Goal: Information Seeking & Learning: Understand process/instructions

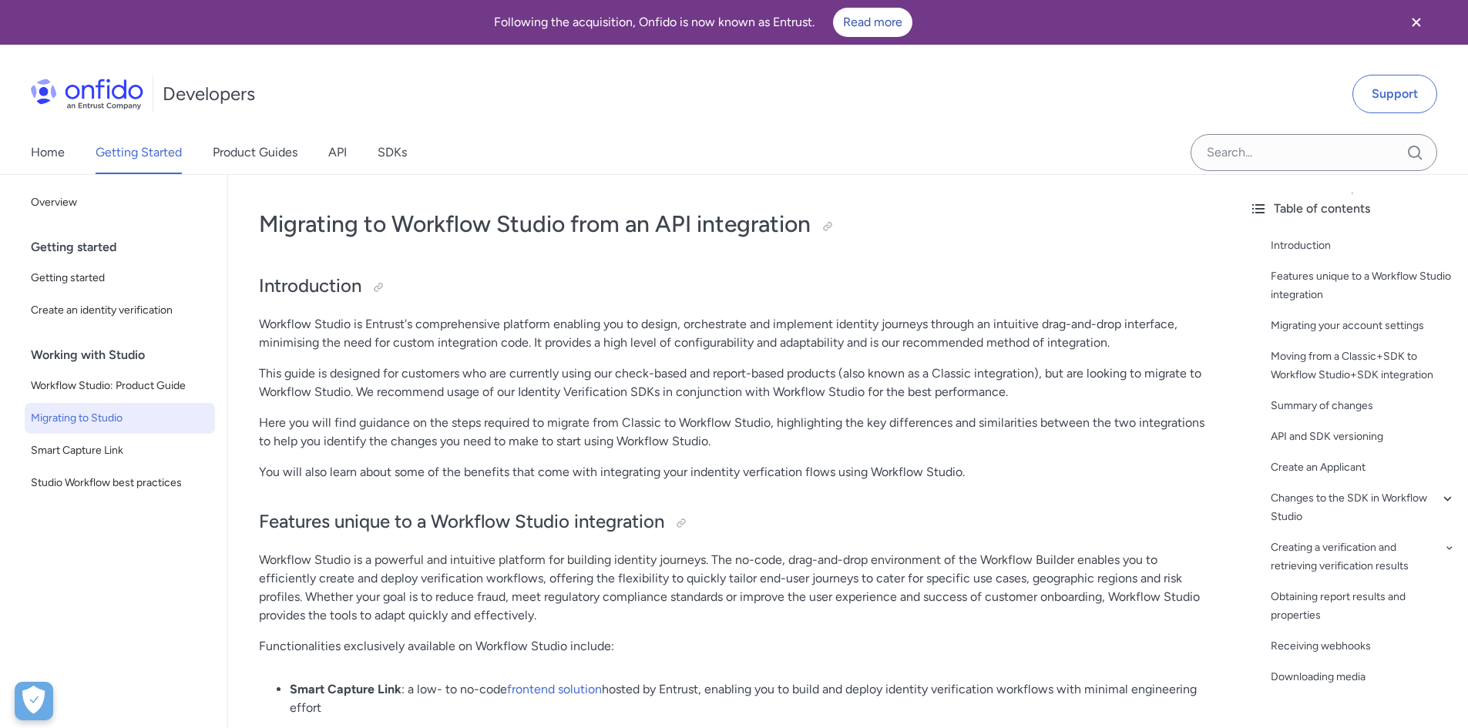
drag, startPoint x: 1010, startPoint y: 227, endPoint x: 1020, endPoint y: 231, distance: 10.7
click at [1014, 227] on h1 "Migrating to Workflow Studio from an API integration" at bounding box center [732, 224] width 947 height 31
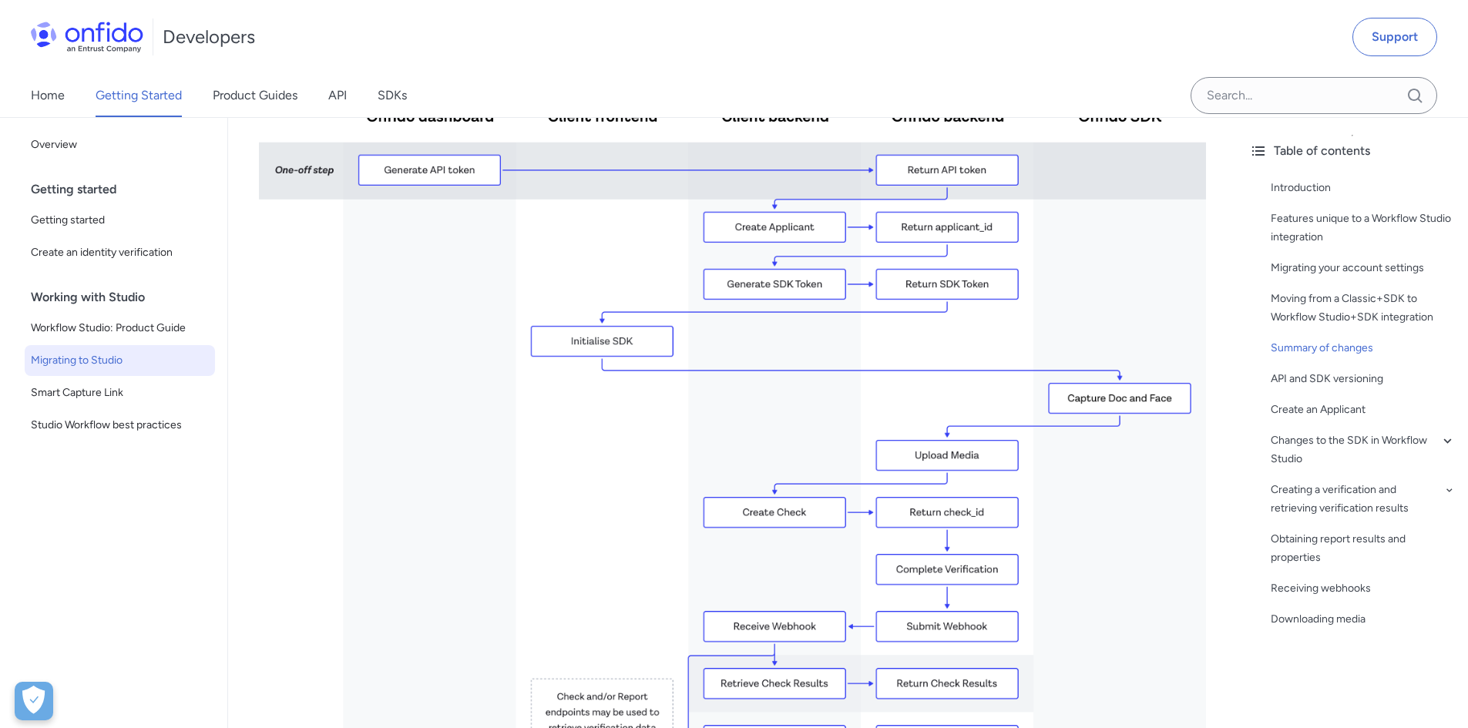
scroll to position [2601, 0]
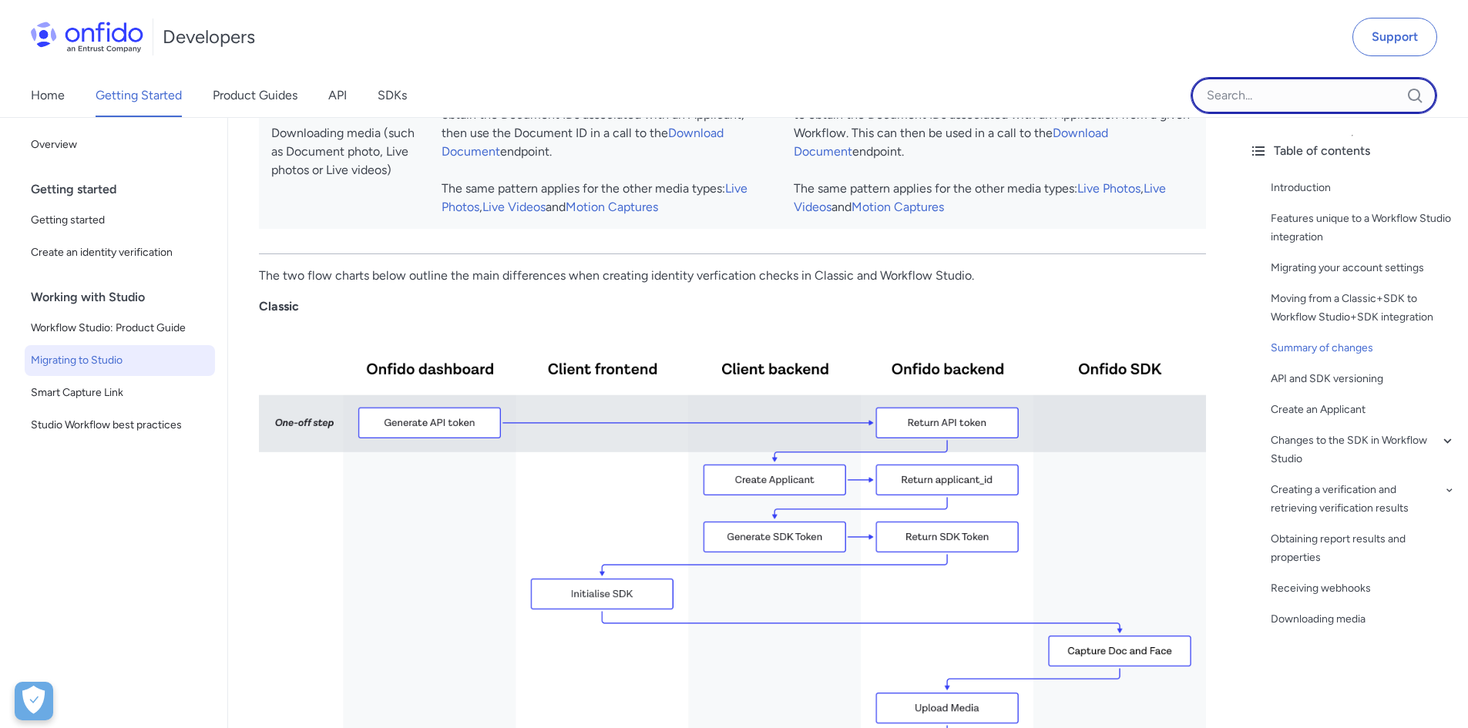
click at [1250, 92] on input "Onfido search input field" at bounding box center [1314, 95] width 247 height 37
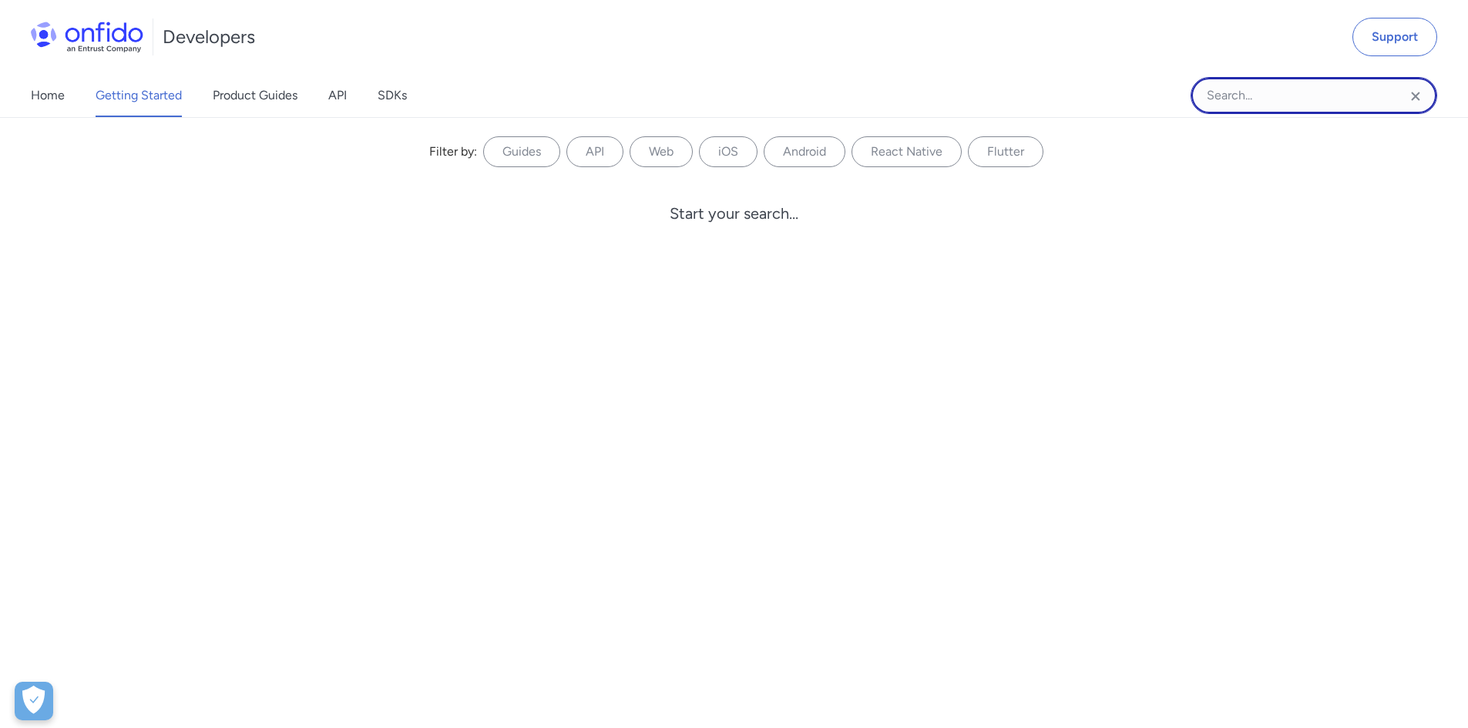
scroll to position [2061, 0]
click at [800, 68] on div "Developers Support" at bounding box center [734, 37] width 1468 height 74
click at [1004, 55] on div "Developers Support" at bounding box center [734, 37] width 1468 height 74
click at [1416, 94] on icon "Clear search field button" at bounding box center [1416, 96] width 18 height 18
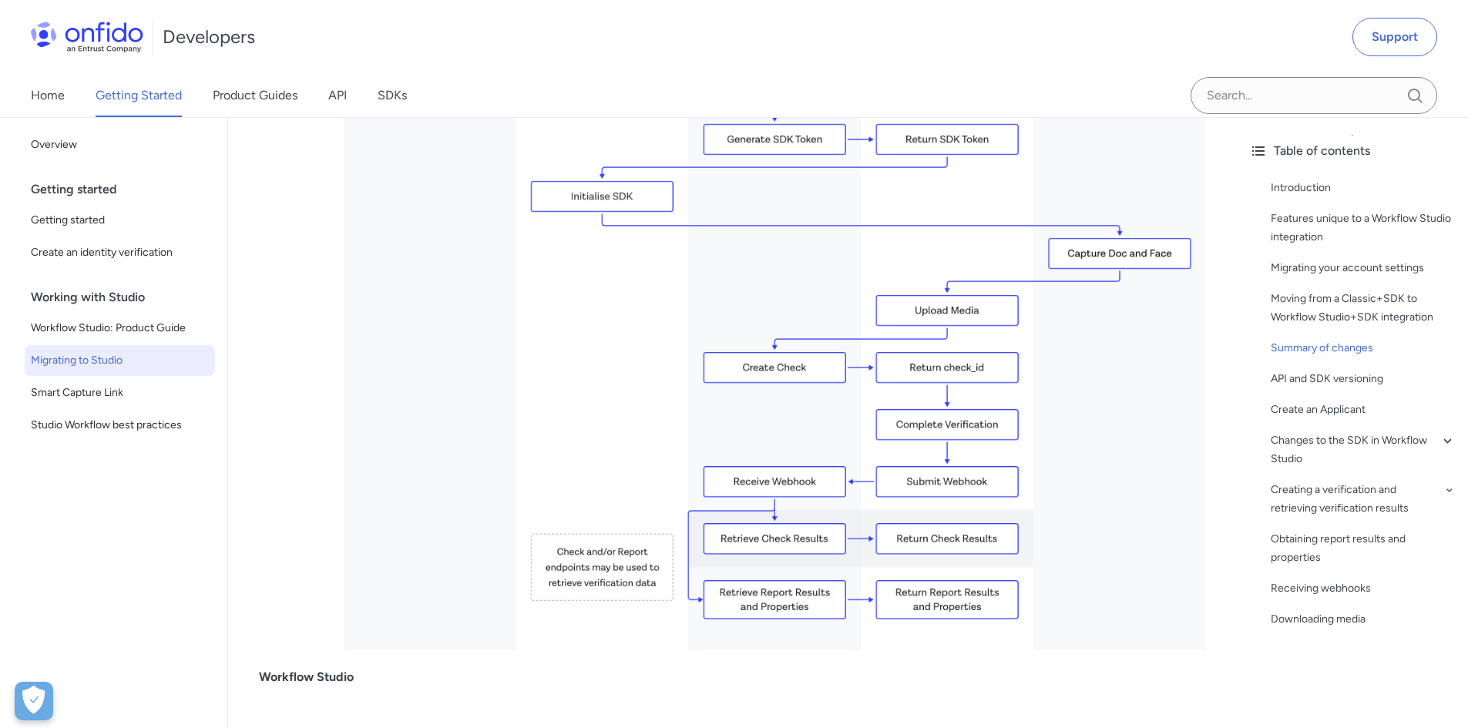
scroll to position [2986, 0]
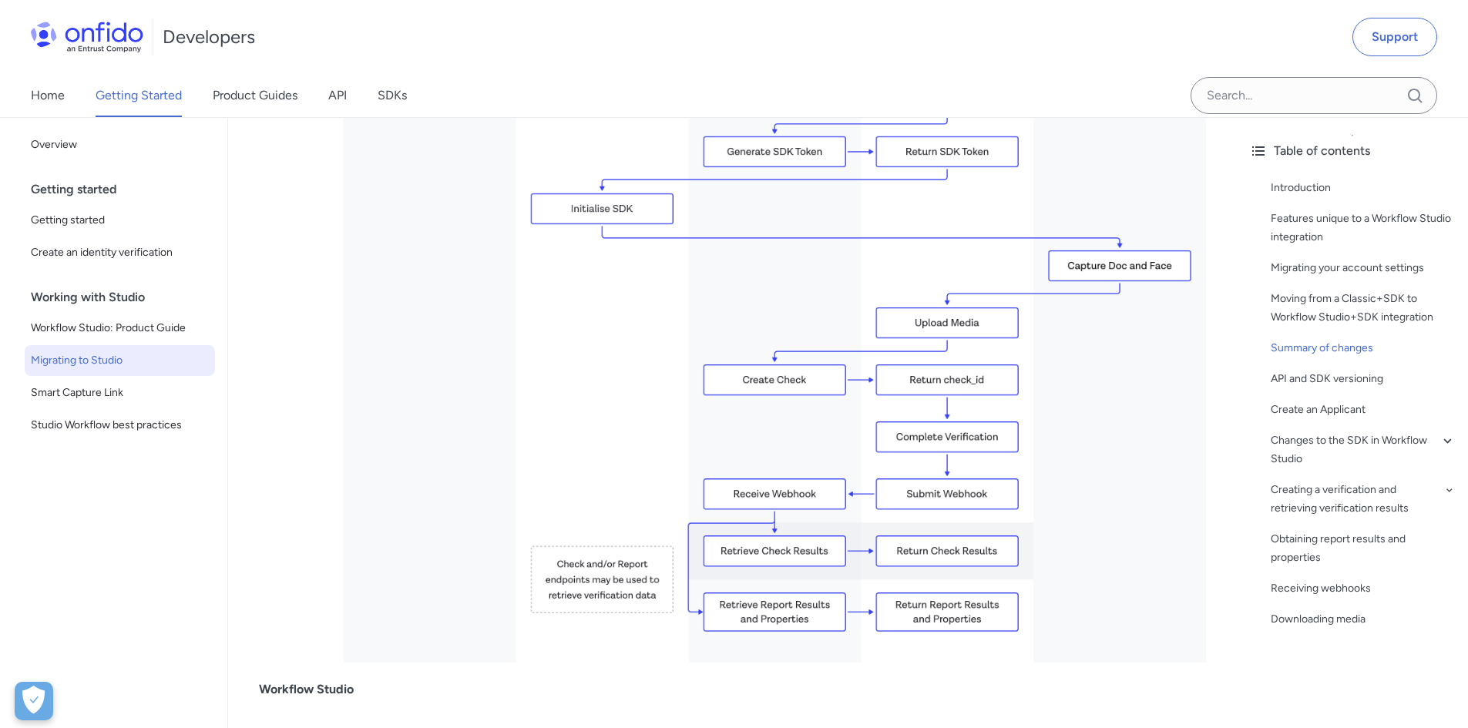
click at [1101, 54] on div "Developers Support" at bounding box center [734, 37] width 1468 height 74
